Goal: Task Accomplishment & Management: Complete application form

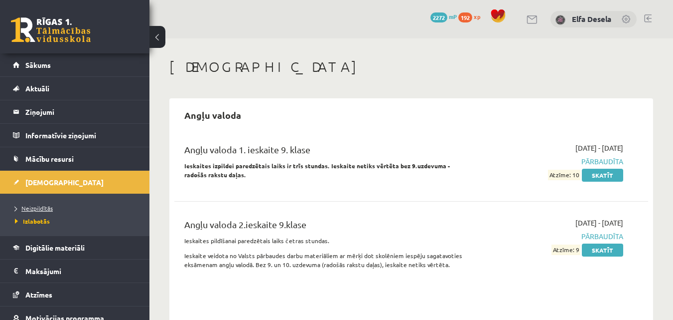
click at [69, 208] on link "Neizpildītās" at bounding box center [77, 207] width 125 height 9
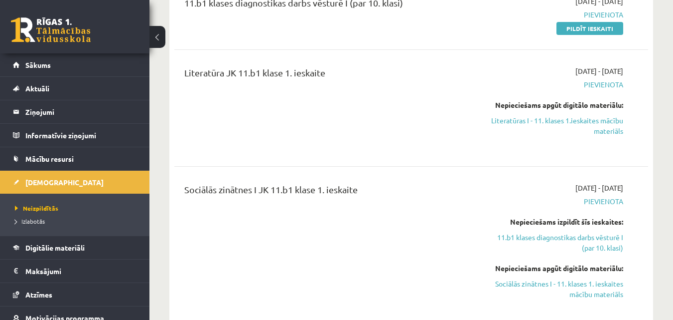
scroll to position [349, 0]
click at [534, 121] on link "Literatūras I - 11. klases 1.ieskaites mācību materiāls" at bounding box center [555, 125] width 137 height 21
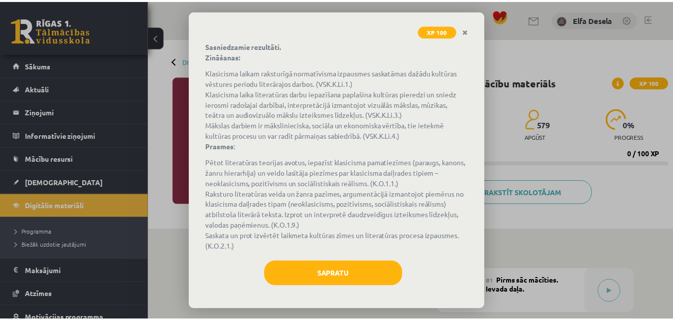
scroll to position [108, 0]
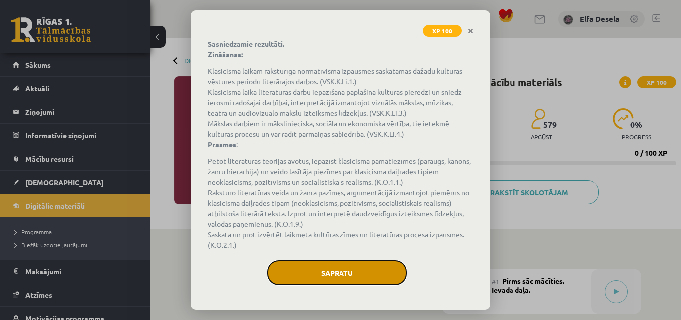
click at [341, 275] on button "Sapratu" at bounding box center [337, 272] width 140 height 25
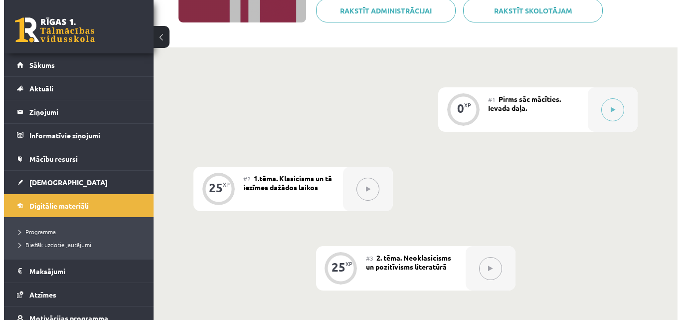
scroll to position [199, 0]
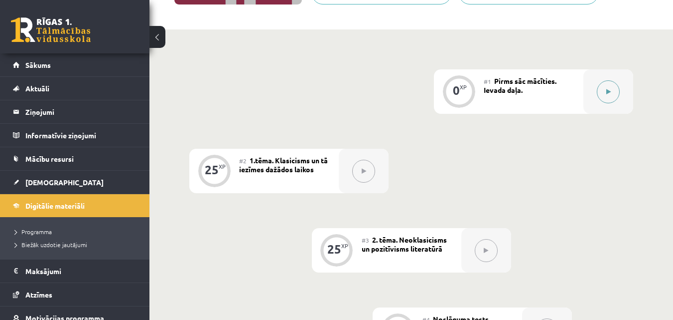
click at [600, 98] on button at bounding box center [608, 91] width 23 height 23
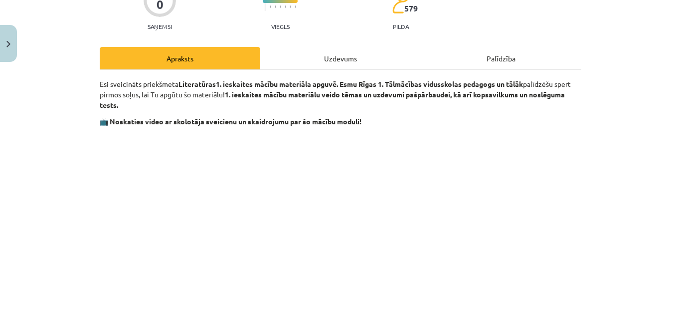
scroll to position [150, 0]
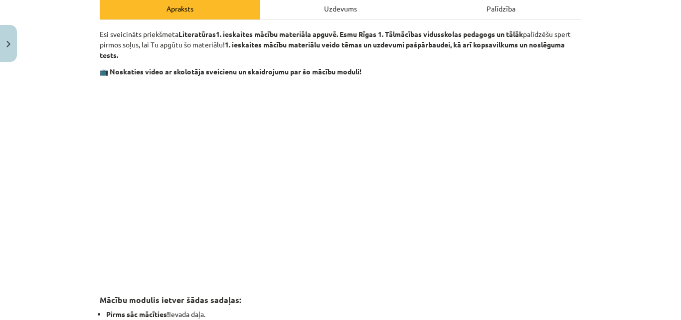
click at [572, 193] on p at bounding box center [341, 174] width 482 height 182
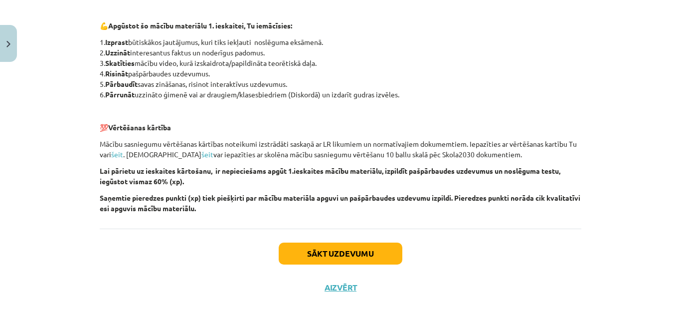
scroll to position [723, 0]
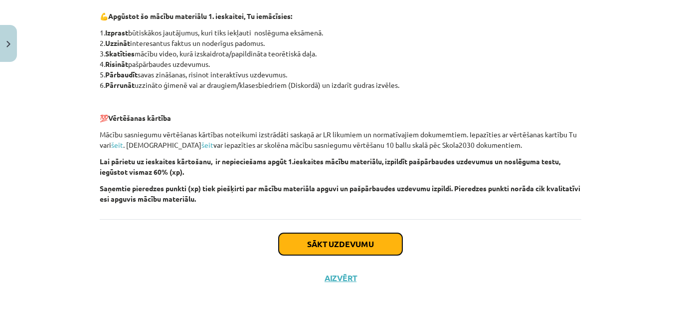
click at [347, 248] on button "Sākt uzdevumu" at bounding box center [341, 244] width 124 height 22
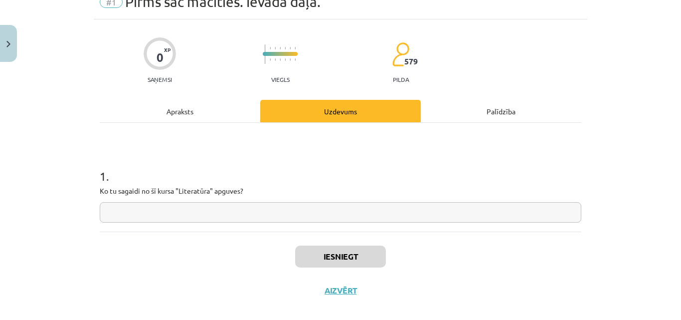
scroll to position [59, 0]
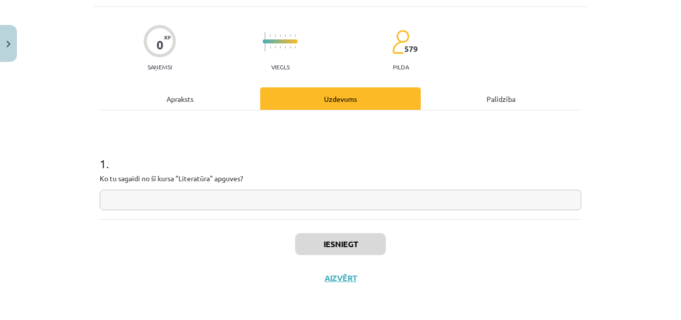
click at [243, 193] on input "text" at bounding box center [341, 199] width 482 height 20
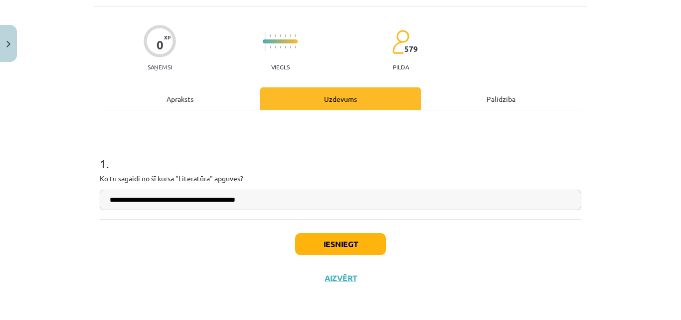
type input "**********"
click at [324, 245] on button "Iesniegt" at bounding box center [340, 244] width 91 height 22
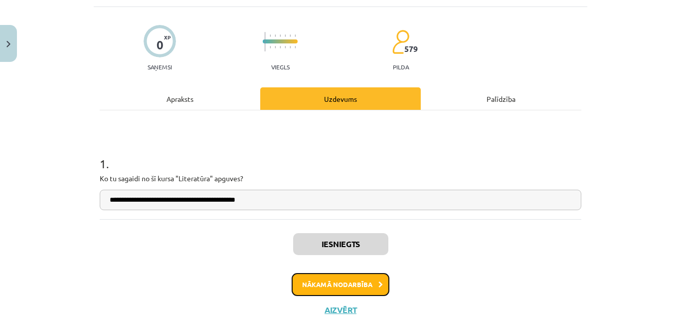
click at [302, 282] on button "Nākamā nodarbība" at bounding box center [341, 284] width 98 height 23
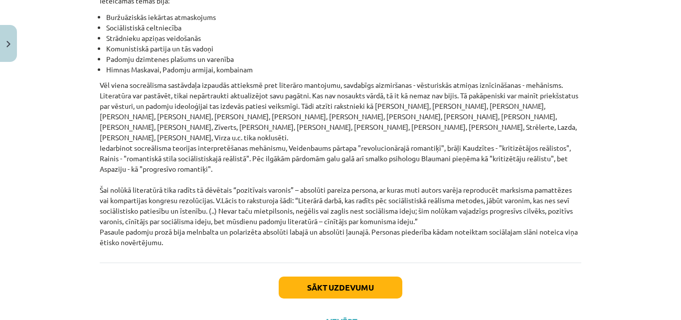
scroll to position [2332, 0]
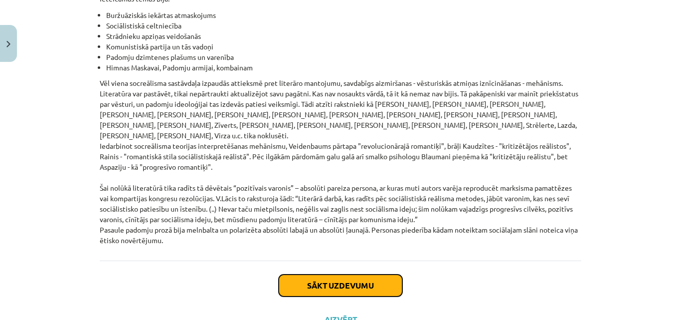
click at [314, 274] on button "Sākt uzdevumu" at bounding box center [341, 285] width 124 height 22
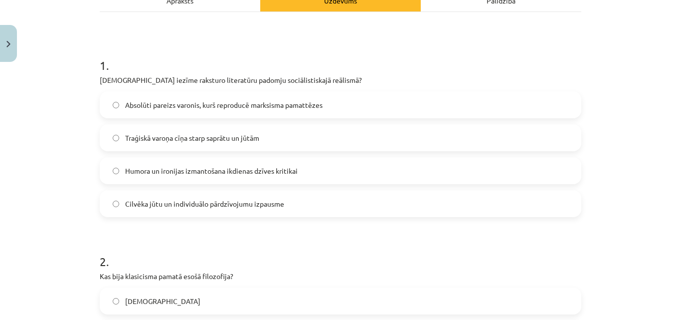
scroll to position [174, 0]
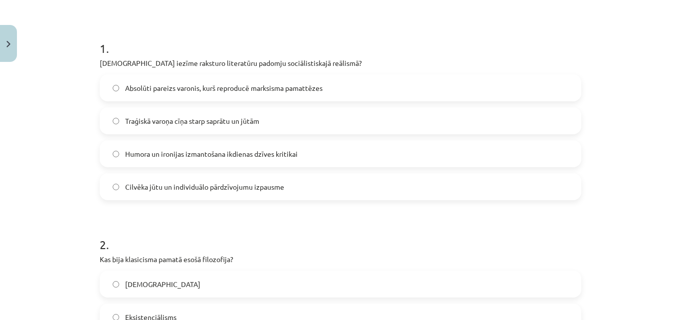
click at [315, 90] on span "Absolūti pareizs varonis, kurš reproducē marksisma pamattēzes" at bounding box center [223, 88] width 197 height 10
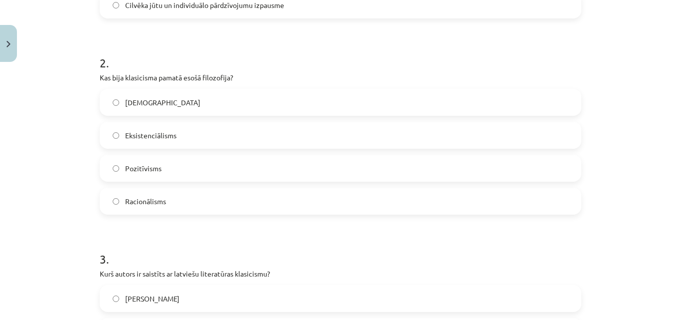
scroll to position [374, 0]
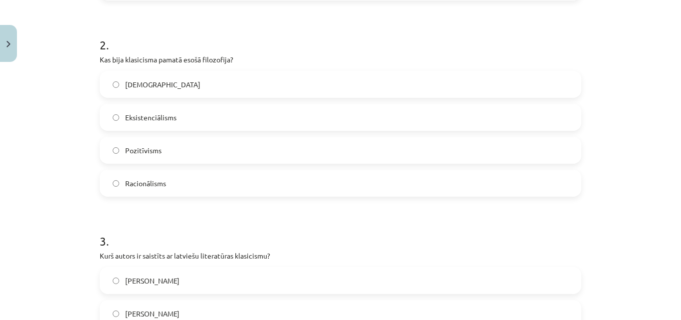
click at [211, 181] on label "Racionālisms" at bounding box center [341, 182] width 480 height 25
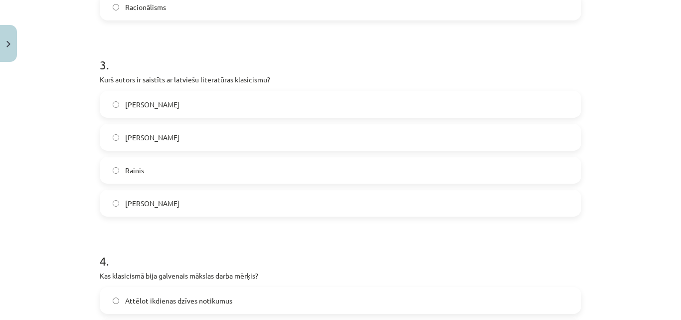
scroll to position [573, 0]
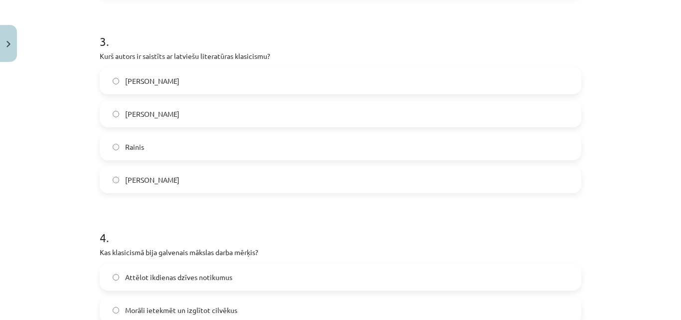
click at [192, 117] on label "[PERSON_NAME]" at bounding box center [341, 113] width 480 height 25
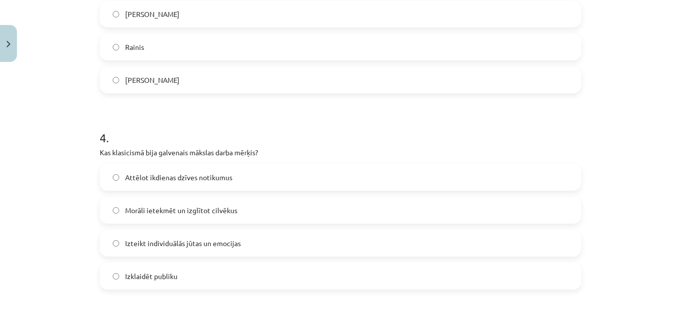
scroll to position [723, 0]
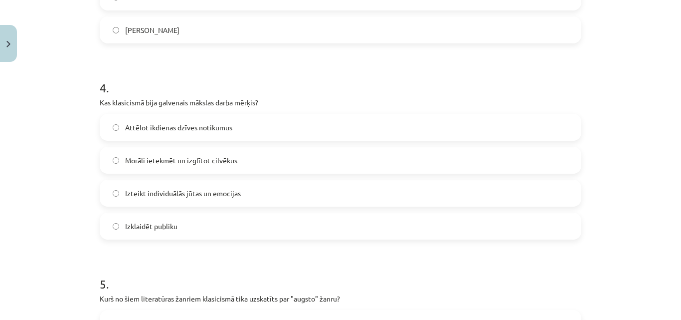
click at [184, 164] on span "Morāli ietekmēt un izglītot cilvēkus" at bounding box center [181, 160] width 112 height 10
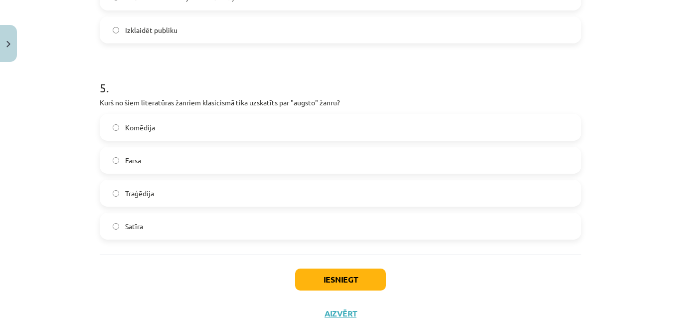
scroll to position [922, 0]
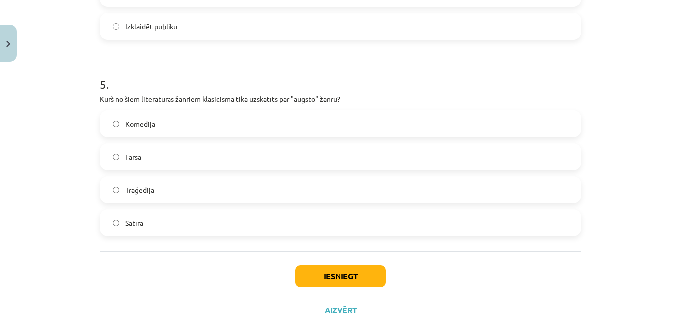
click at [156, 185] on label "Traģēdija" at bounding box center [341, 189] width 480 height 25
click at [306, 283] on button "Iesniegt" at bounding box center [340, 276] width 91 height 22
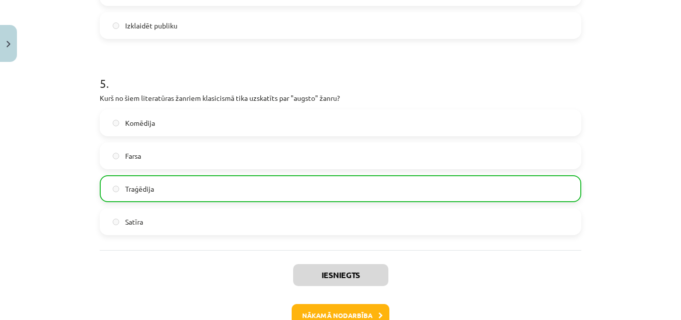
scroll to position [986, 0]
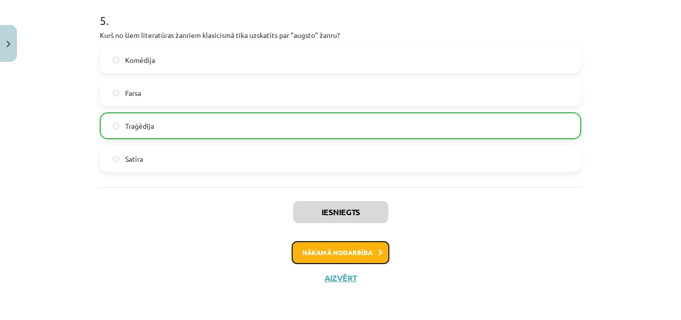
click at [335, 252] on button "Nākamā nodarbība" at bounding box center [341, 252] width 98 height 23
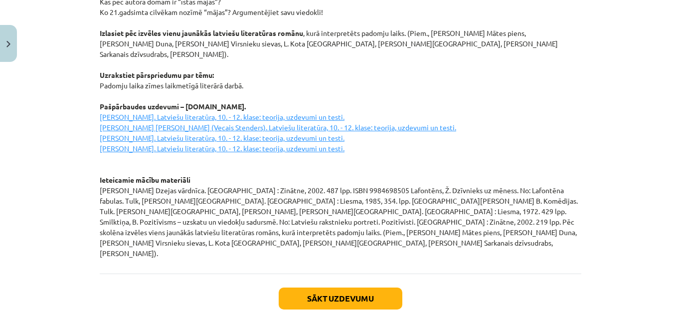
scroll to position [1409, 0]
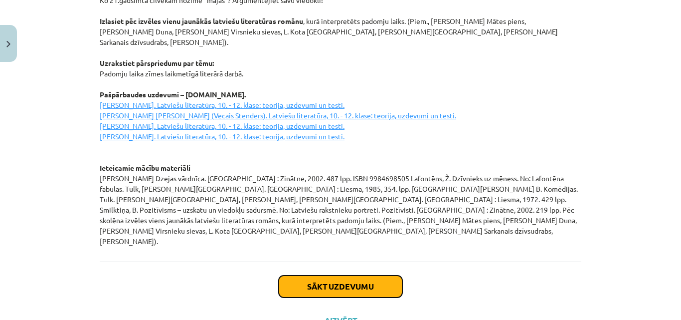
click at [308, 275] on button "Sākt uzdevumu" at bounding box center [341, 286] width 124 height 22
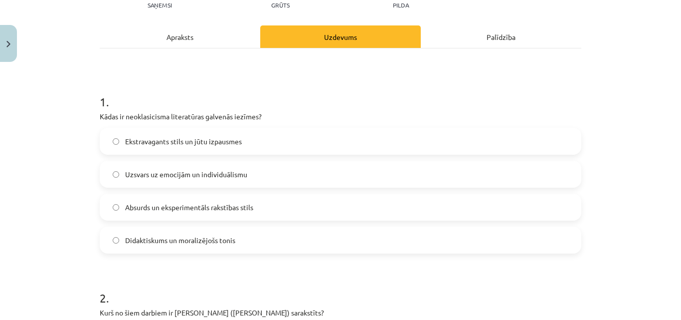
scroll to position [125, 0]
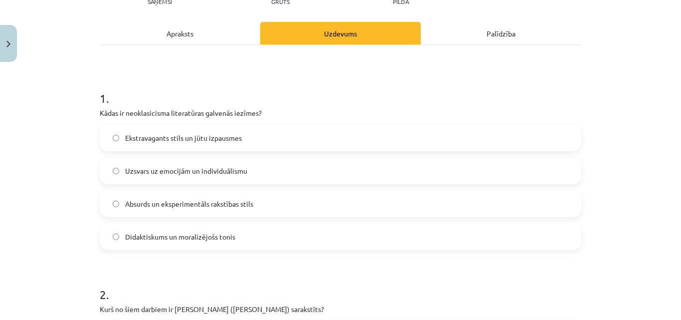
click at [271, 234] on label "Didaktiskums un moralizējošs tonis" at bounding box center [341, 236] width 480 height 25
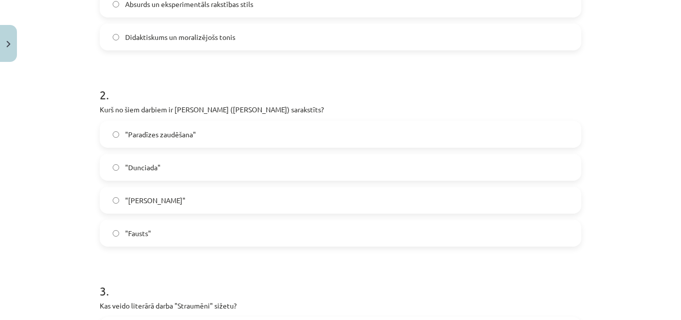
scroll to position [374, 0]
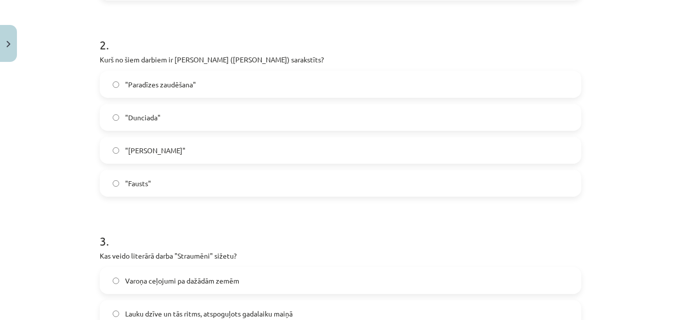
click at [173, 114] on label ""Dunciada"" at bounding box center [341, 117] width 480 height 25
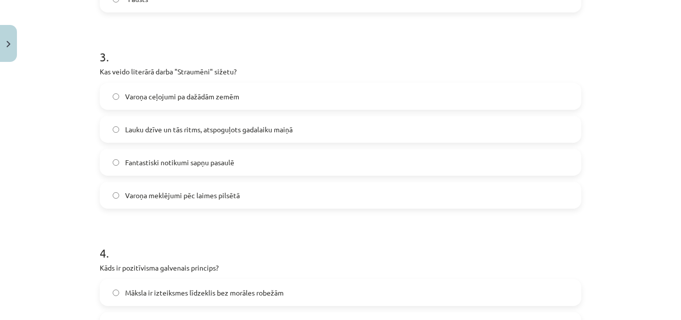
scroll to position [573, 0]
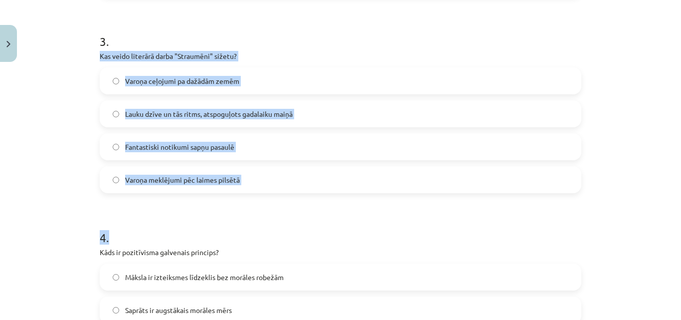
drag, startPoint x: 97, startPoint y: 56, endPoint x: 258, endPoint y: 209, distance: 221.4
click at [258, 209] on form "1 . Kādas ir neoklasicisma literatūras galvenās iezīmes? Ekstravagants stils un…" at bounding box center [341, 105] width 482 height 960
copy form "Kas veido literārā darba "Straumēni" sižetu? Varoņa ceļojumi pa dažādām zemēm L…"
click at [251, 116] on span "Lauku dzīve un tās ritms, atspoguļots gadalaiku maiņā" at bounding box center [208, 114] width 167 height 10
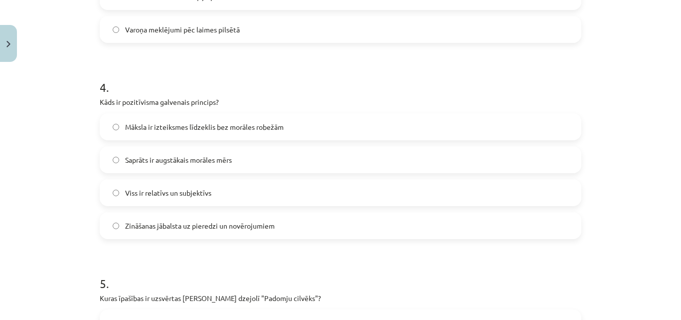
scroll to position [773, 0]
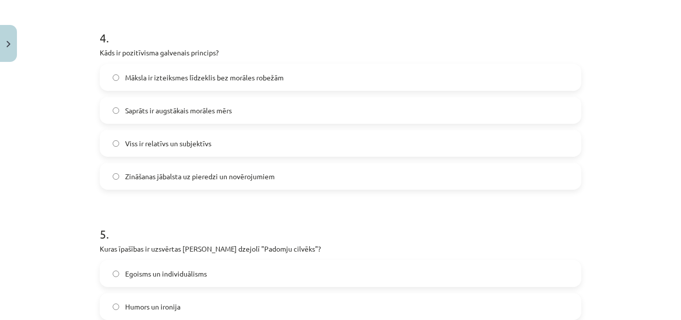
click at [197, 176] on span "Zināšanas jābalsta uz pieredzi un novērojumiem" at bounding box center [200, 176] width 150 height 10
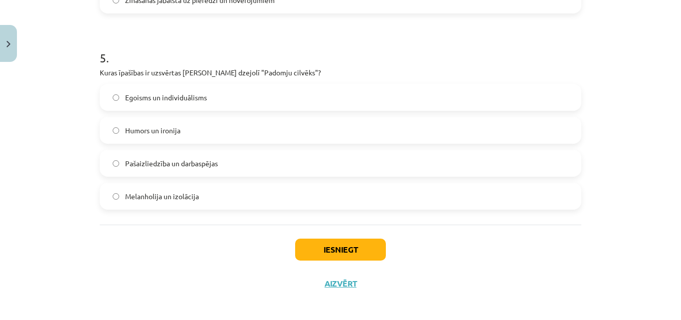
scroll to position [954, 0]
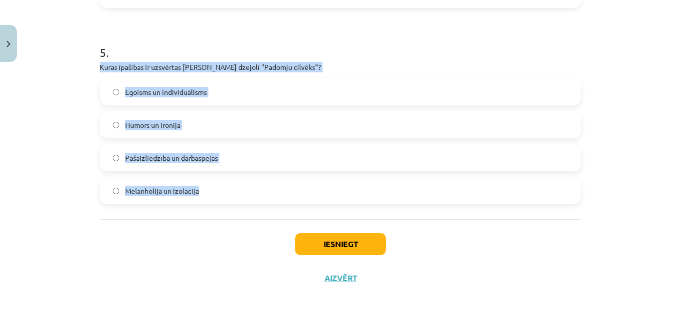
drag, startPoint x: 97, startPoint y: 67, endPoint x: 201, endPoint y: 200, distance: 169.4
click at [201, 200] on div "5 . Kuras īpašības ir uzsvērtas [PERSON_NAME] dzejolī "Padomju cilvēks"? Egoism…" at bounding box center [341, 116] width 482 height 176
copy div "Kuras īpašības ir uzsvērtas [PERSON_NAME] dzejolī "Padomju cilvēks"? Egoisms un…"
click at [226, 160] on label "Pašaizliedzība un darbaspējas" at bounding box center [341, 157] width 480 height 25
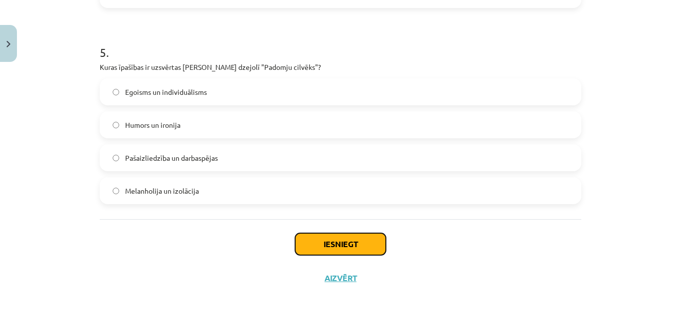
click at [316, 243] on button "Iesniegt" at bounding box center [340, 244] width 91 height 22
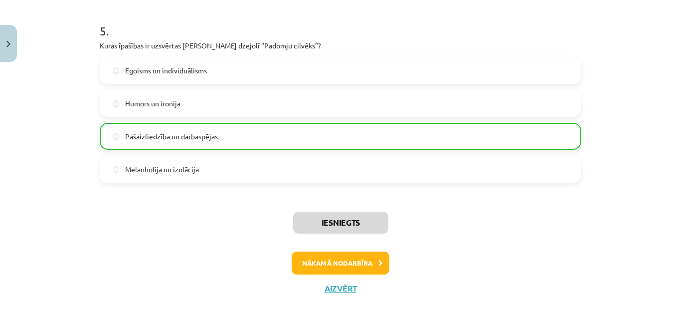
scroll to position [986, 0]
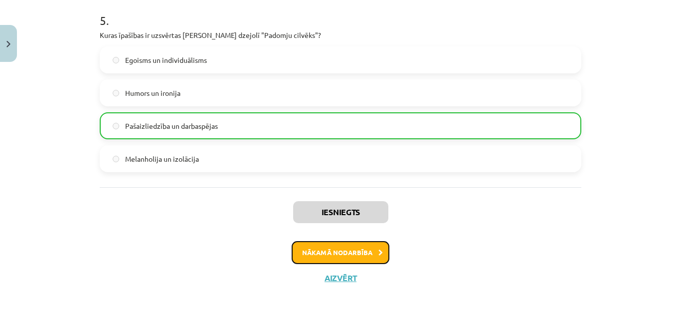
click at [319, 254] on button "Nākamā nodarbība" at bounding box center [341, 252] width 98 height 23
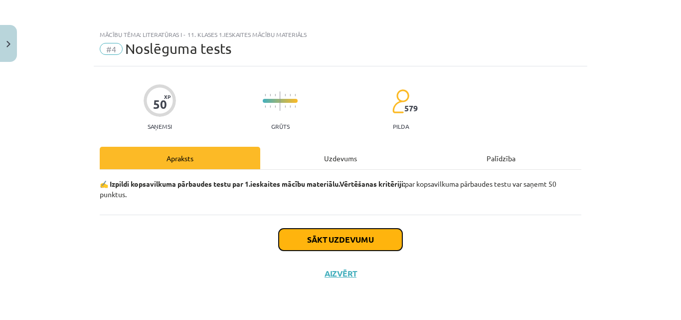
click at [348, 241] on button "Sākt uzdevumu" at bounding box center [341, 239] width 124 height 22
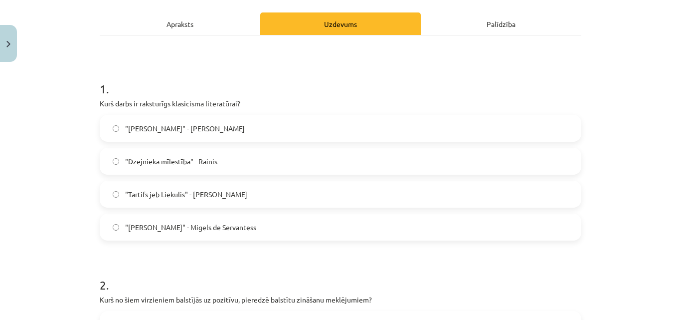
scroll to position [150, 0]
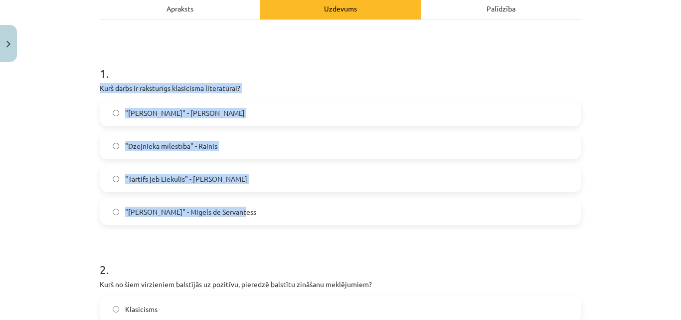
drag, startPoint x: 97, startPoint y: 86, endPoint x: 239, endPoint y: 217, distance: 193.6
click at [239, 217] on div "1 . Kurš darbs ir raksturīgs klasicisma literatūrai? "[PERSON_NAME]" - [PERSON_…" at bounding box center [341, 137] width 482 height 176
copy div "Kurš darbs ir raksturīgs klasicisma literatūrai? "[PERSON_NAME]" - [PERSON_NAME…"
click at [303, 177] on label ""Tartifs jeb Liekulis" - [PERSON_NAME]" at bounding box center [341, 178] width 480 height 25
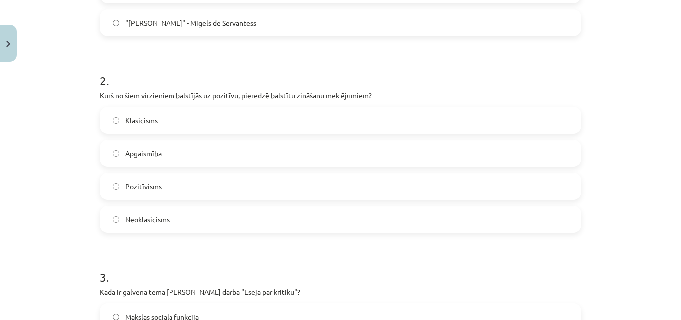
scroll to position [349, 0]
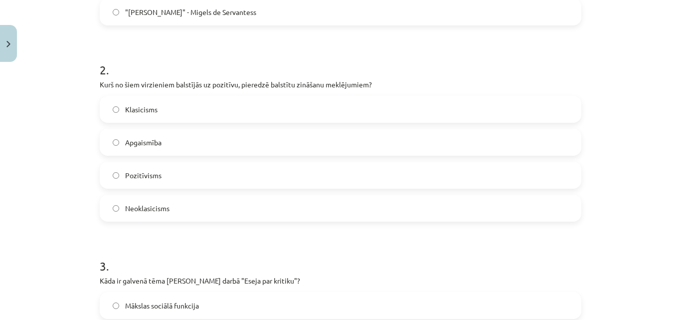
click at [178, 175] on label "Pozitīvisms" at bounding box center [341, 174] width 480 height 25
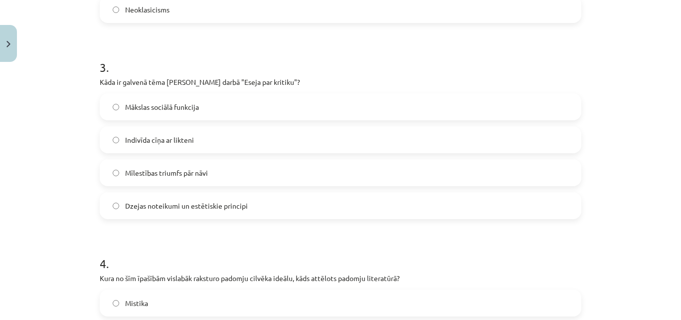
scroll to position [548, 0]
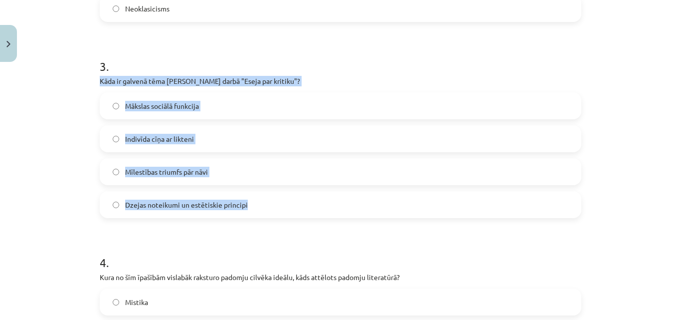
drag, startPoint x: 98, startPoint y: 80, endPoint x: 264, endPoint y: 217, distance: 215.3
click at [264, 217] on div "3 . Kāda ir galvenā tēma [PERSON_NAME] darbā "Eseja par kritiku"? Mākslas sociā…" at bounding box center [341, 130] width 482 height 176
copy div "Kāda ir galvenā tēma [PERSON_NAME] darbā "Eseja par kritiku"? Mākslas sociālā f…"
click at [261, 204] on label "Dzejas noteikumi un estētiskie principi" at bounding box center [341, 204] width 480 height 25
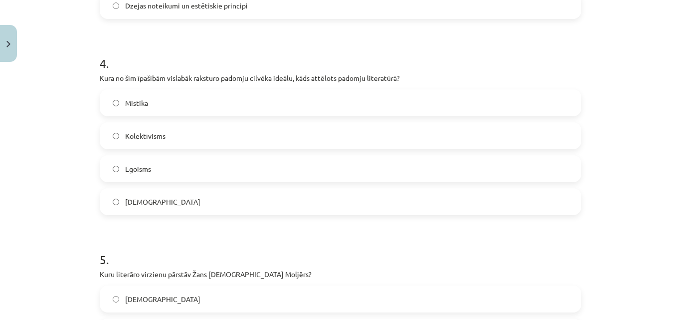
scroll to position [748, 0]
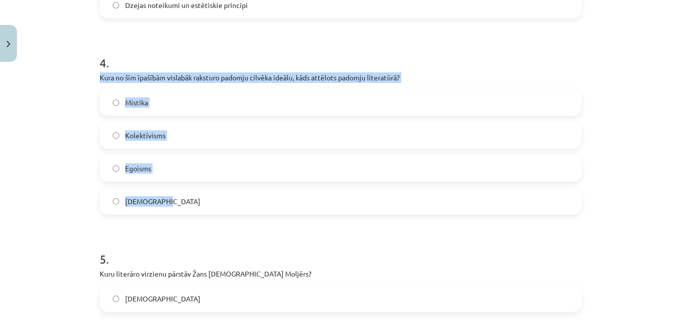
drag, startPoint x: 96, startPoint y: 76, endPoint x: 191, endPoint y: 200, distance: 156.5
click at [191, 200] on div "4 . Kura no šīm īpašībām vislabāk raksturo padomju cilvēka ideālu, kāds attēlot…" at bounding box center [341, 126] width 482 height 176
copy div "Kura no šīm īpašībām vislabāk raksturo padomju cilvēka ideālu, kāds attēlots pa…"
click at [199, 134] on label "Kolektīvisms" at bounding box center [341, 135] width 480 height 25
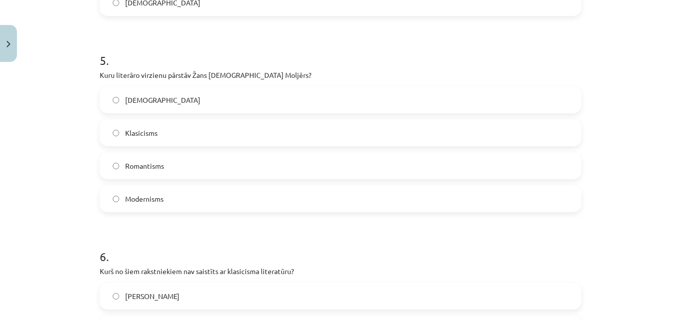
scroll to position [947, 0]
click at [200, 132] on label "Klasicisms" at bounding box center [341, 131] width 480 height 25
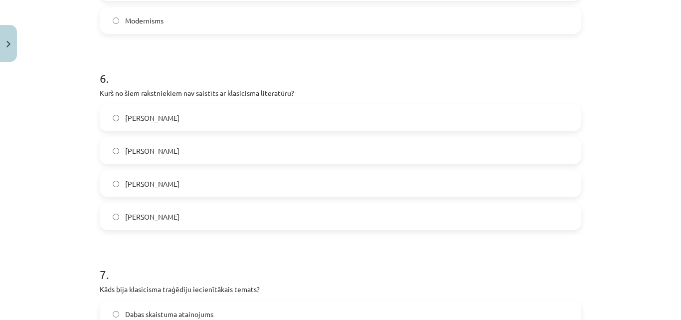
scroll to position [1146, 0]
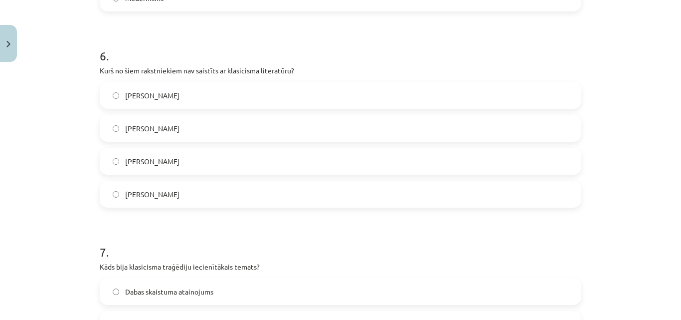
click at [189, 95] on label "[PERSON_NAME]" at bounding box center [341, 95] width 480 height 25
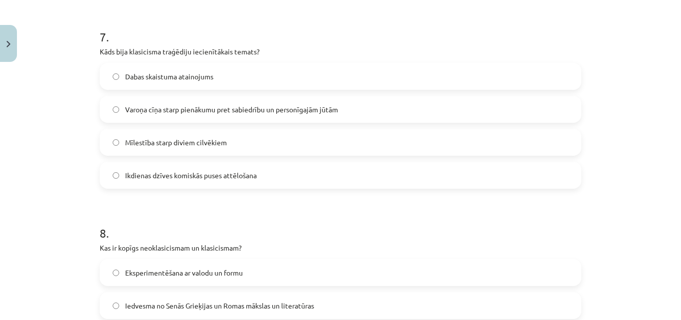
scroll to position [1346, 0]
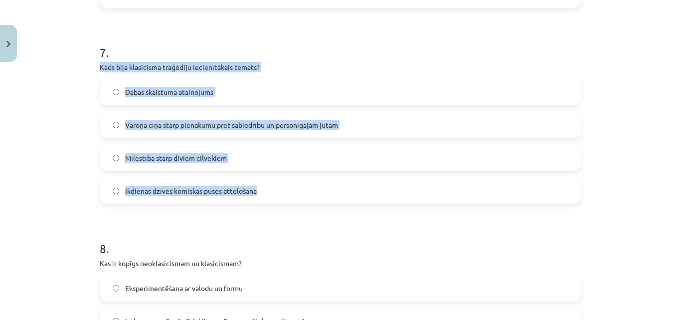
drag, startPoint x: 96, startPoint y: 68, endPoint x: 268, endPoint y: 192, distance: 212.1
click at [268, 192] on div "7 . Kāds bija klasicisma traģēdiju iecienītākais temats? Dabas skaistuma ataino…" at bounding box center [341, 116] width 482 height 176
copy div "Kāds bija klasicisma traģēdiju iecienītākais temats? Dabas skaistuma atainojums…"
click at [285, 119] on label "Varoņa cīņa starp pienākumu pret sabiedrību un personīgajām jūtām" at bounding box center [341, 124] width 480 height 25
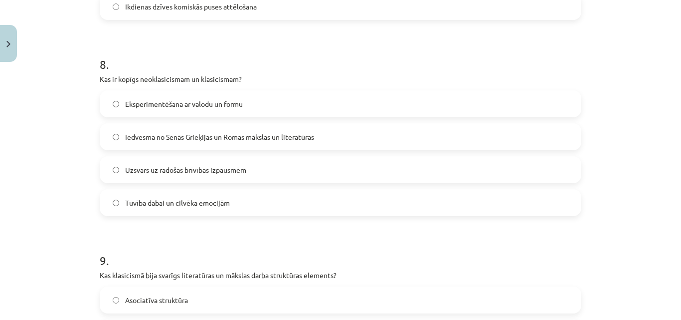
scroll to position [1545, 0]
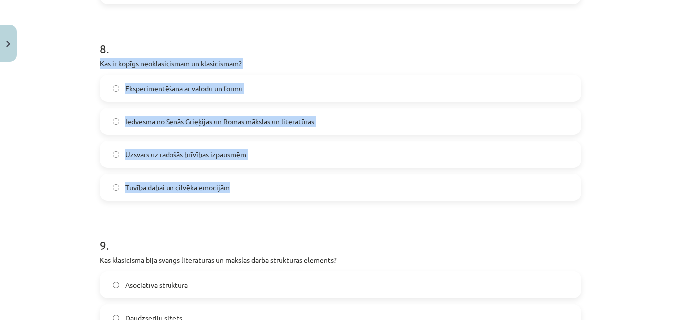
drag, startPoint x: 97, startPoint y: 62, endPoint x: 268, endPoint y: 193, distance: 215.0
click at [268, 193] on div "8 . Kas ir kopīgs neoklasicismam un klasicismam? Eksperimentēšana ar valodu un …" at bounding box center [341, 112] width 482 height 176
copy div "Kas ir kopīgs neoklasicismam un klasicismam? Eksperimentēšana ar valodu un form…"
click at [345, 127] on label "Iedvesma no Senās Grieķijas un Romas mākslas un literatūras" at bounding box center [341, 121] width 480 height 25
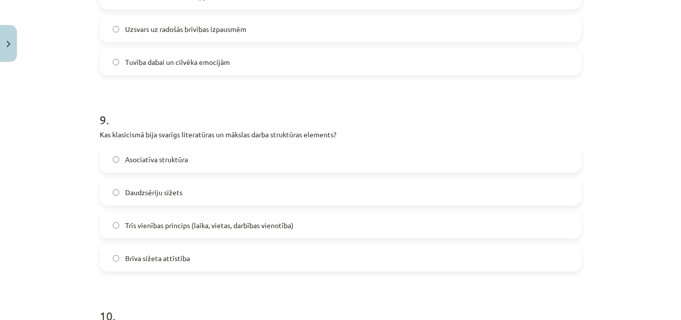
scroll to position [1695, 0]
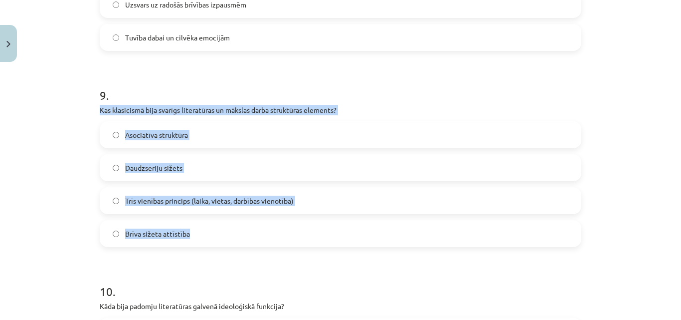
drag, startPoint x: 96, startPoint y: 110, endPoint x: 214, endPoint y: 231, distance: 168.8
click at [214, 231] on div "9 . Kas klasicismā bija svarīgs literatūras un mākslas darba struktūras element…" at bounding box center [341, 159] width 482 height 176
copy div "Kas klasicismā bija svarīgs literatūras un mākslas darba struktūras elements? A…"
click at [311, 199] on label "Trīs vienības princips (laika, vietas, darbības vienotība)" at bounding box center [341, 200] width 480 height 25
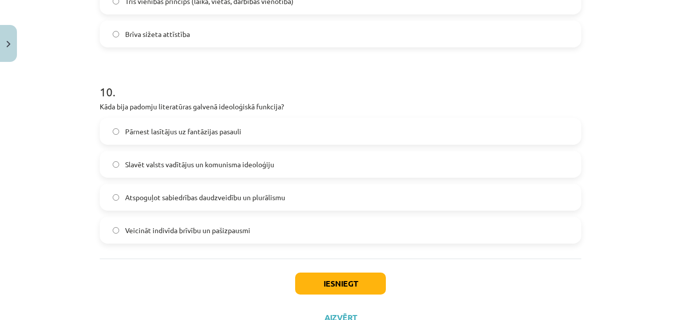
scroll to position [1933, 0]
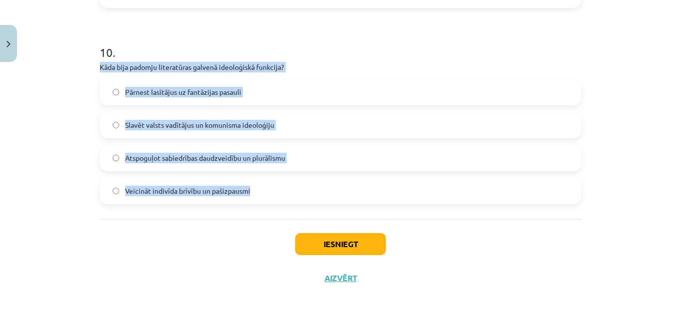
drag, startPoint x: 97, startPoint y: 66, endPoint x: 254, endPoint y: 199, distance: 205.5
click at [254, 199] on div "10 . Kāda bija padomju literatūras galvenā ideoloģiskā funkcija? Pārnest lasītā…" at bounding box center [341, 116] width 482 height 176
copy div "Kāda bija padomju literatūras galvenā ideoloģiskā funkcija? Pārnest lasītājus u…"
click at [295, 127] on label "Slavēt valsts vadītājus un komunisma ideoloģiju" at bounding box center [341, 124] width 480 height 25
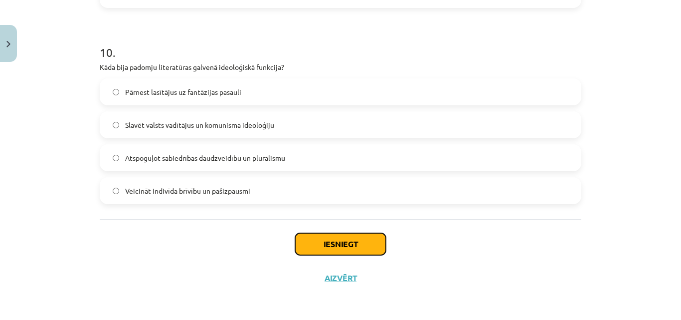
click at [357, 247] on button "Iesniegt" at bounding box center [340, 244] width 91 height 22
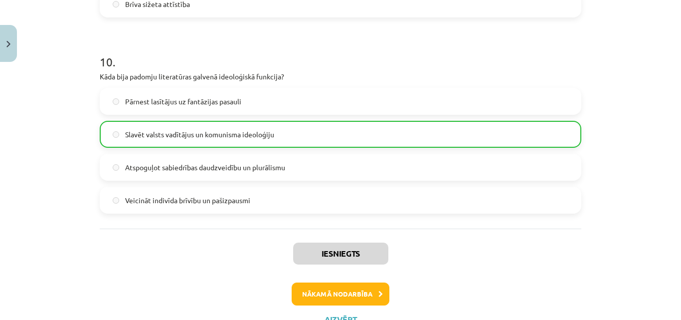
scroll to position [1965, 0]
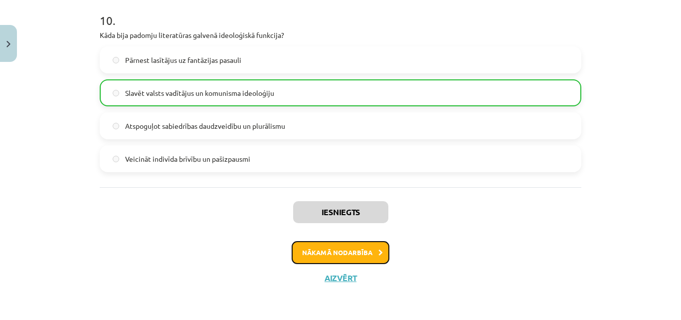
click at [328, 253] on button "Nākamā nodarbība" at bounding box center [341, 252] width 98 height 23
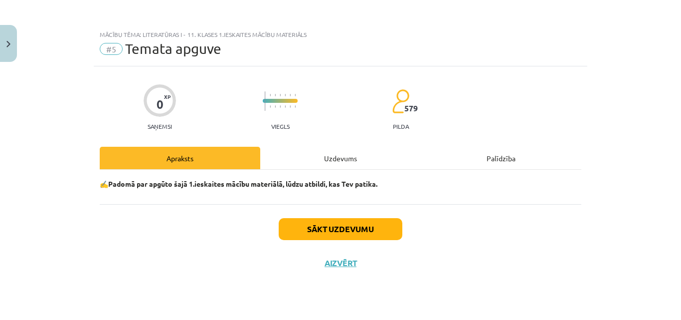
scroll to position [0, 0]
click at [343, 232] on button "Sākt uzdevumu" at bounding box center [341, 229] width 124 height 22
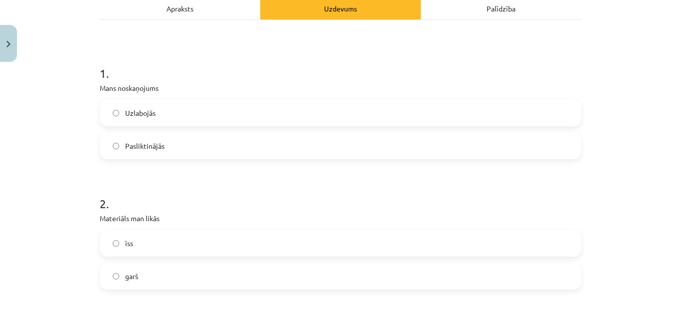
scroll to position [199, 0]
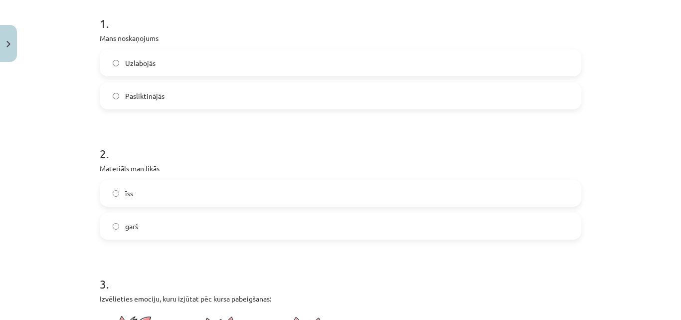
click at [156, 225] on label "garš" at bounding box center [341, 225] width 480 height 25
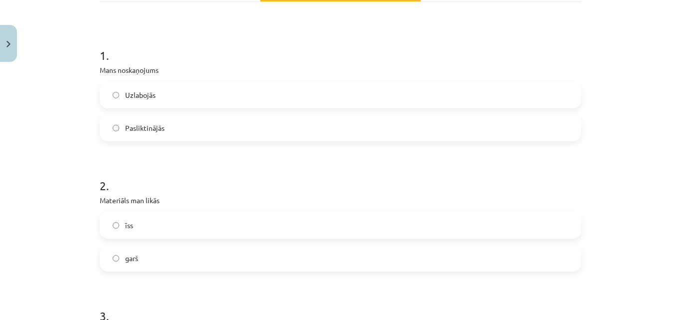
scroll to position [150, 0]
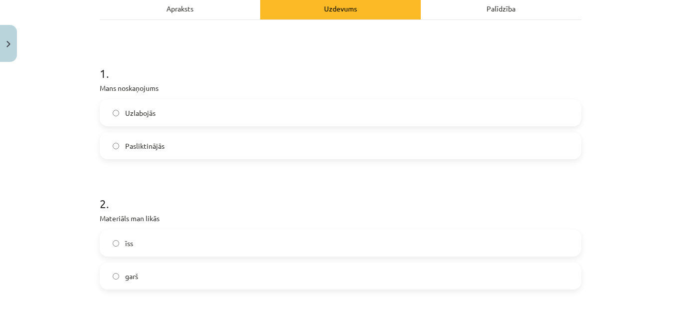
click at [153, 112] on label "Uzlabojās" at bounding box center [341, 112] width 480 height 25
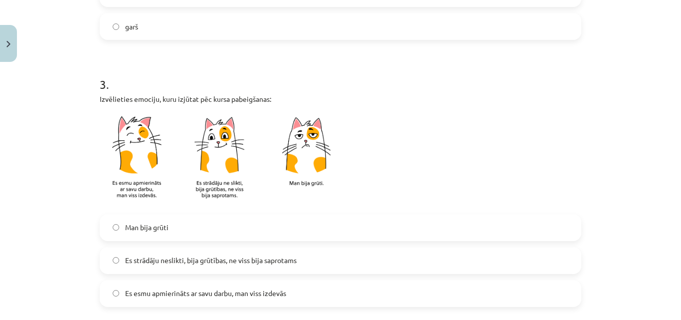
scroll to position [449, 0]
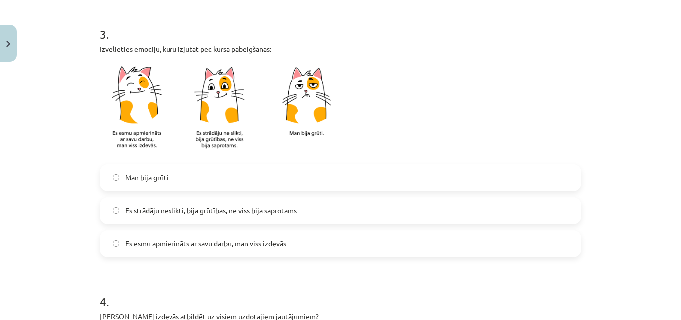
click at [166, 209] on span "Es strādāju neslikti, bija grūtības, ne viss bija saprotams" at bounding box center [210, 210] width 171 height 10
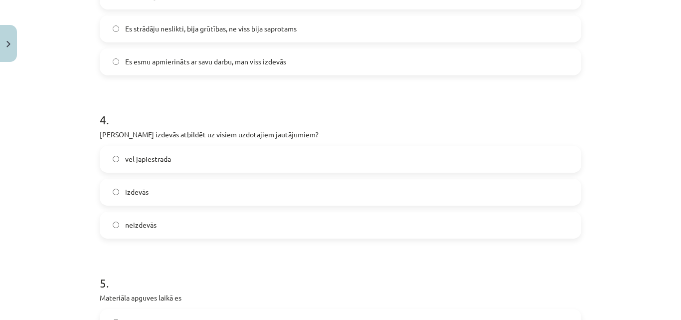
scroll to position [648, 0]
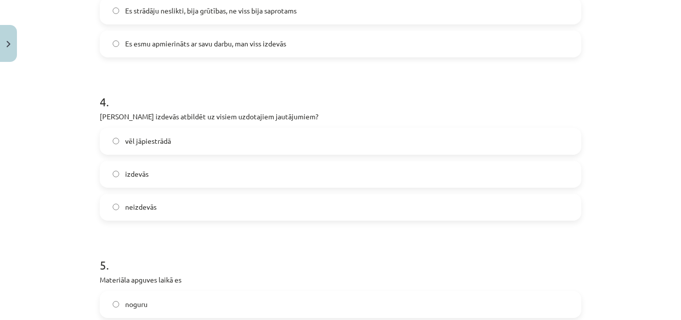
click at [168, 177] on label "izdevās" at bounding box center [341, 173] width 480 height 25
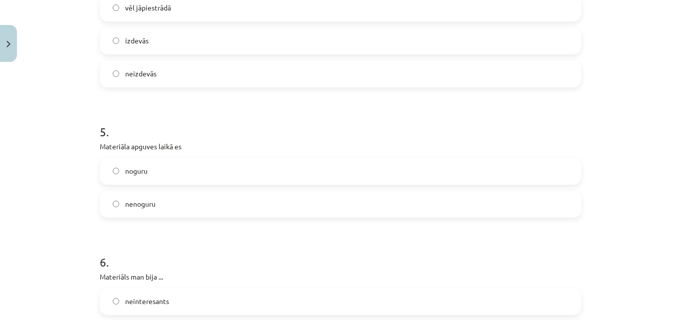
scroll to position [798, 0]
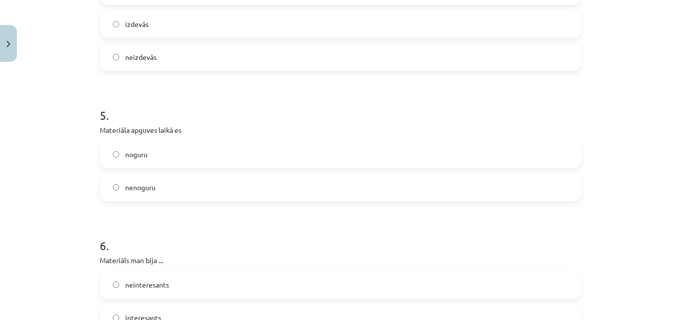
click at [167, 157] on label "noguru" at bounding box center [341, 154] width 480 height 25
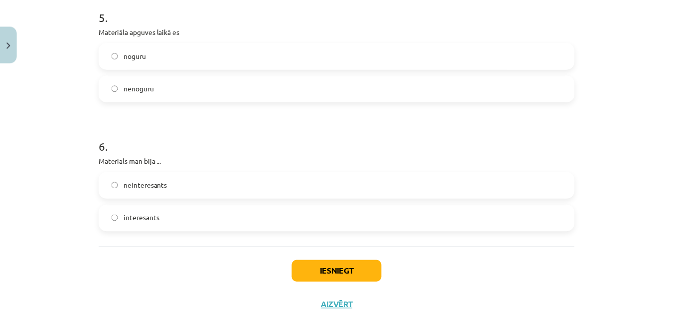
scroll to position [925, 0]
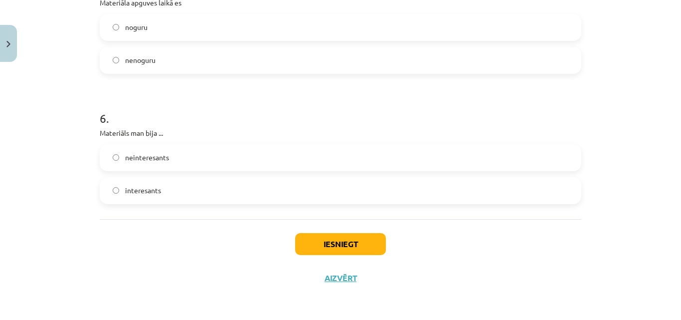
click at [157, 187] on span "interesants" at bounding box center [143, 190] width 36 height 10
click at [327, 238] on button "Iesniegt" at bounding box center [340, 244] width 91 height 22
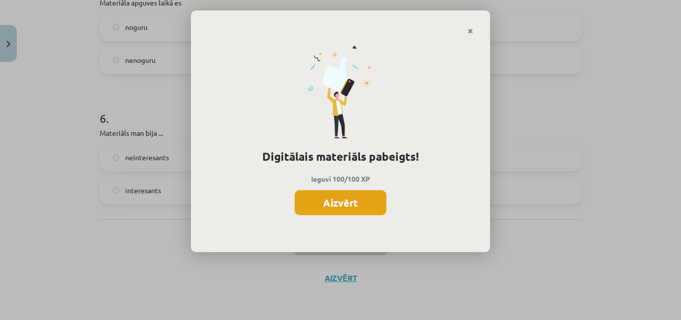
click at [346, 203] on button "Aizvērt" at bounding box center [341, 202] width 92 height 25
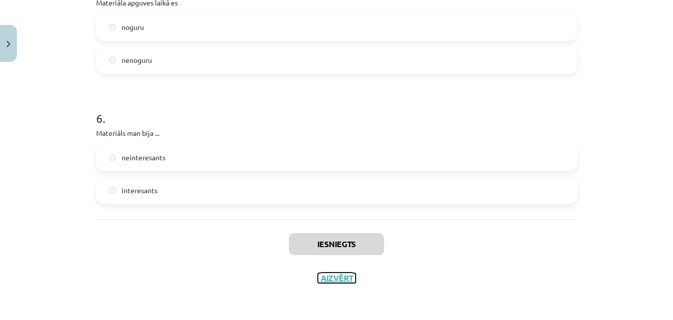
click at [332, 276] on button "Aizvērt" at bounding box center [337, 278] width 38 height 10
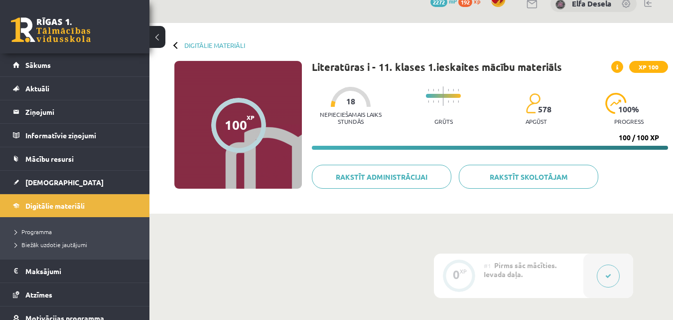
scroll to position [0, 0]
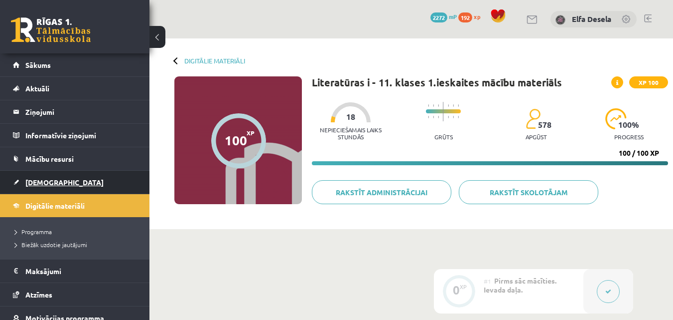
click at [46, 184] on span "[DEMOGRAPHIC_DATA]" at bounding box center [64, 181] width 78 height 9
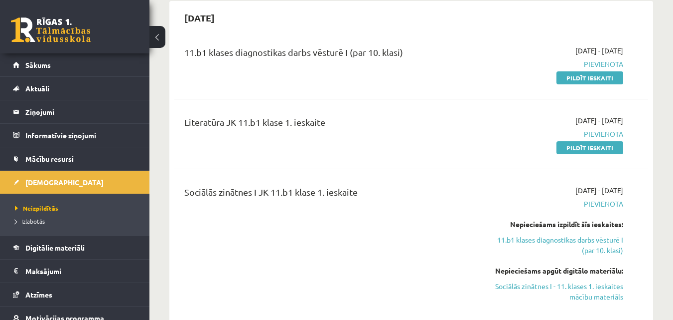
scroll to position [349, 0]
